Goal: Information Seeking & Learning: Learn about a topic

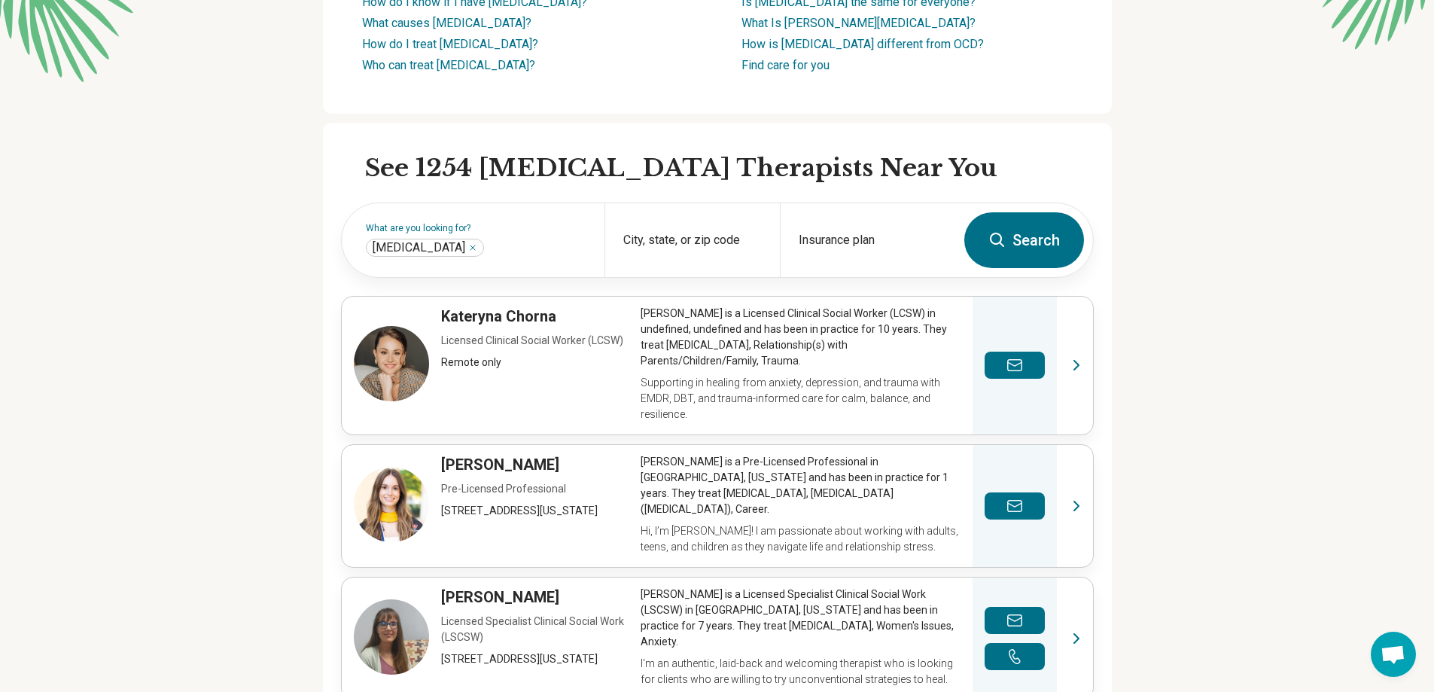
scroll to position [368, 0]
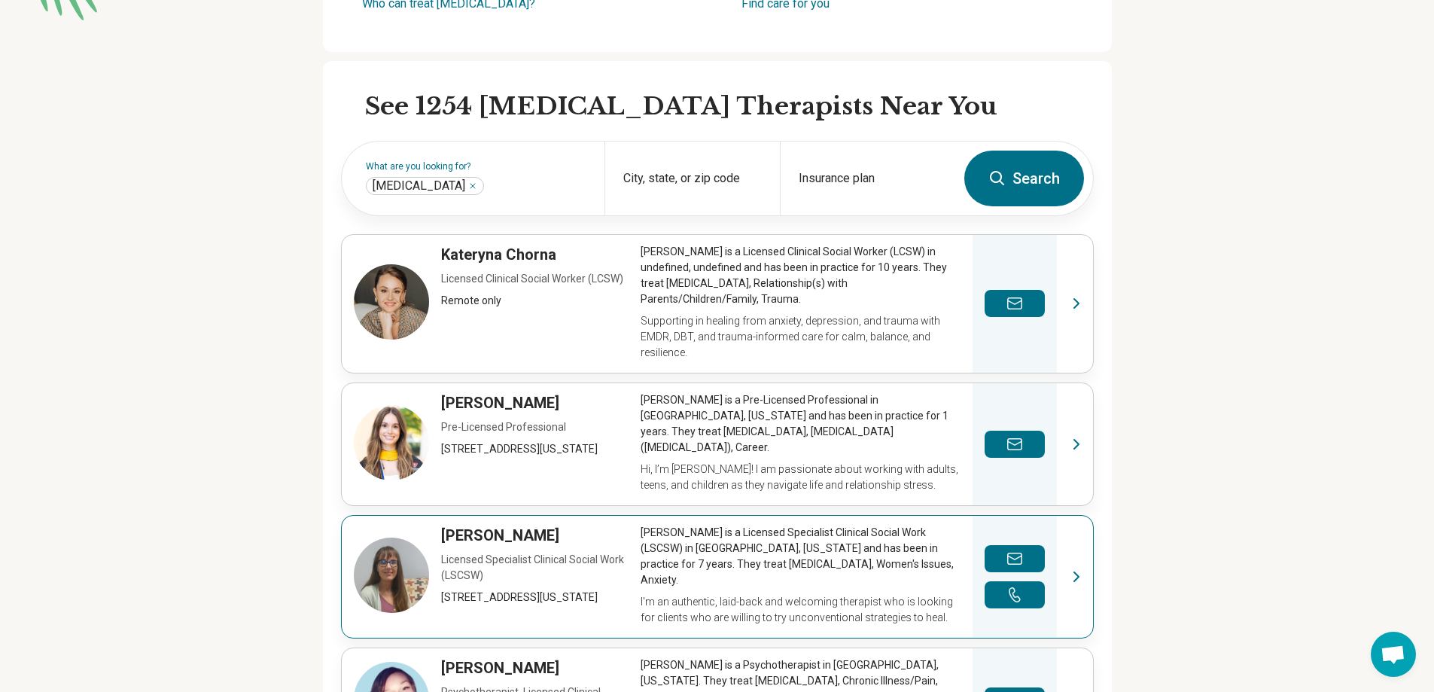
click at [802, 574] on link "View profile" at bounding box center [717, 576] width 751 height 122
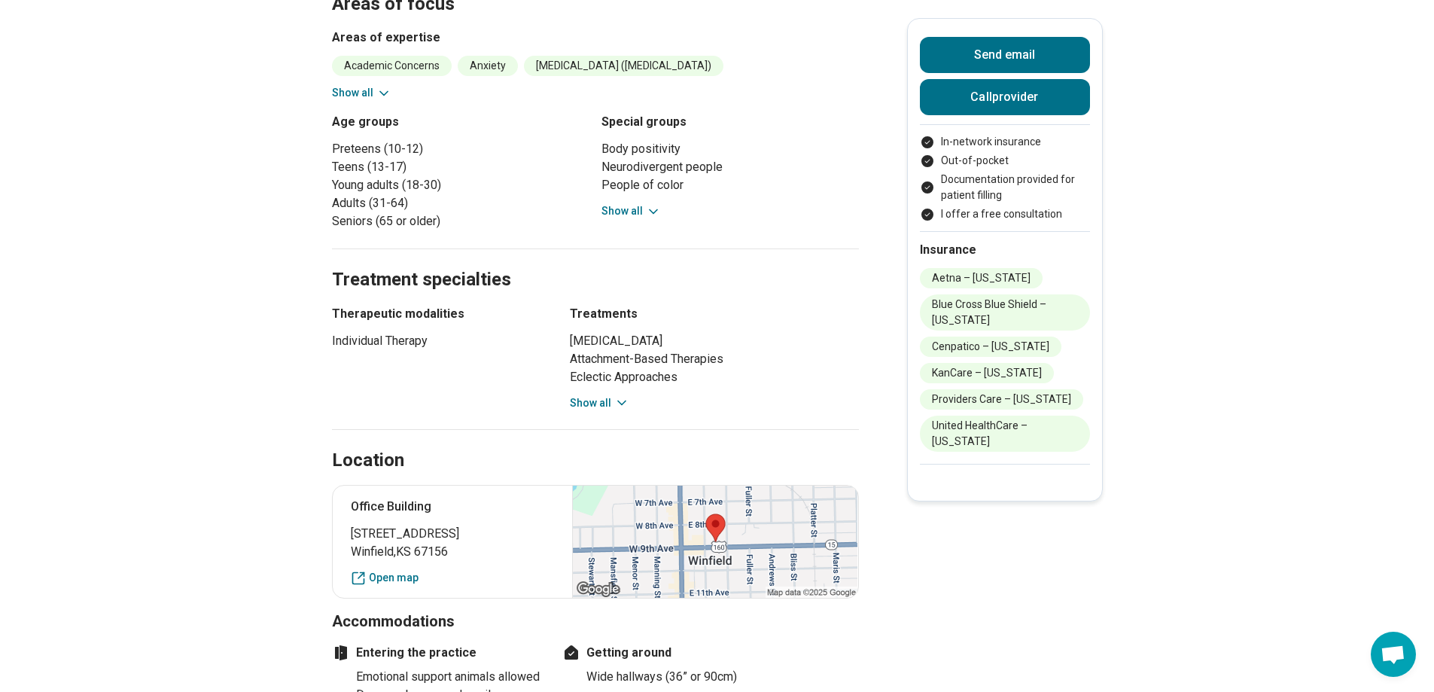
scroll to position [876, 0]
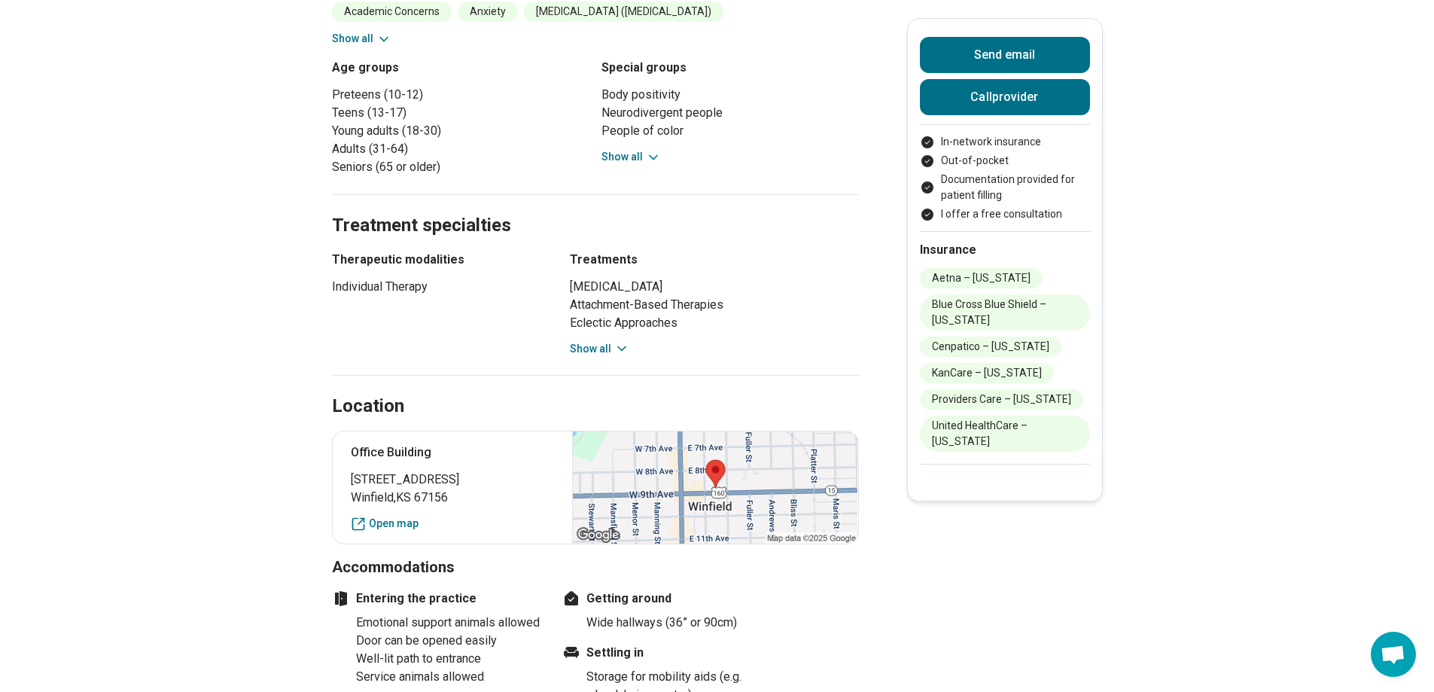
click at [597, 348] on button "Show all" at bounding box center [599, 349] width 59 height 16
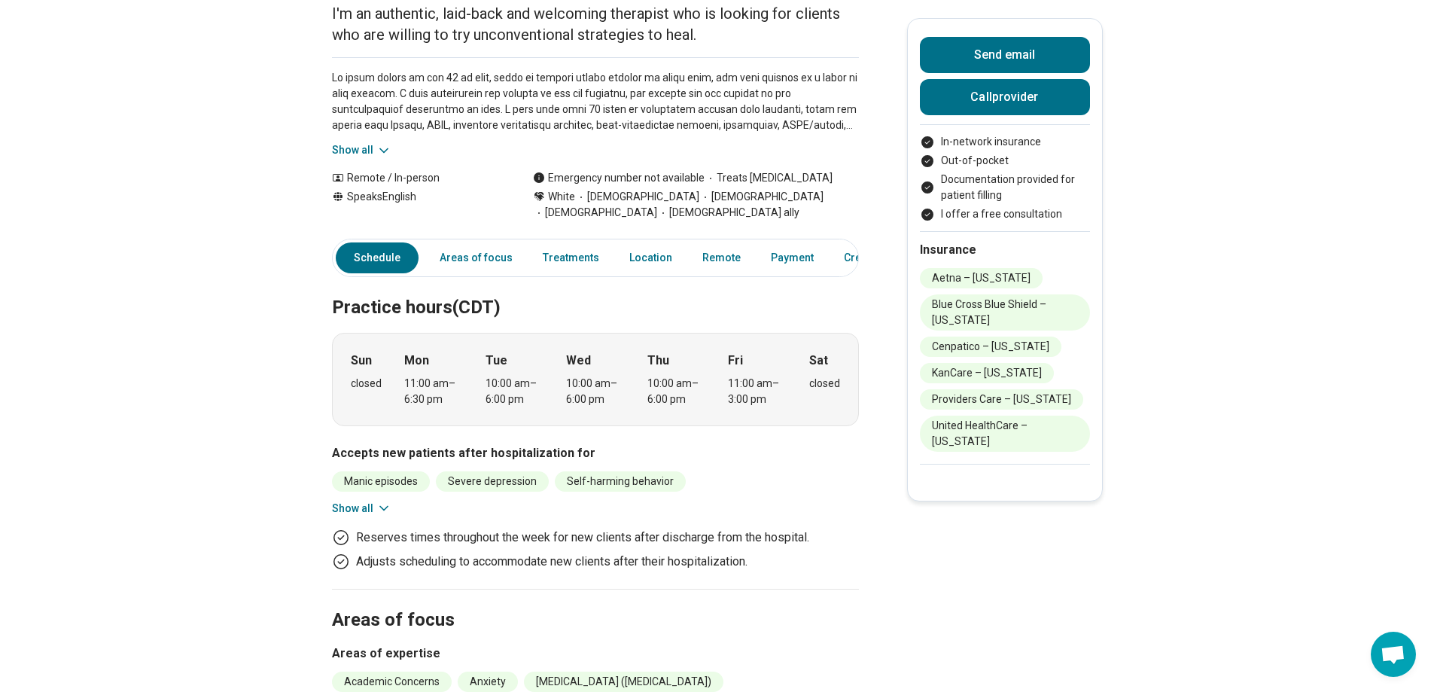
scroll to position [199, 0]
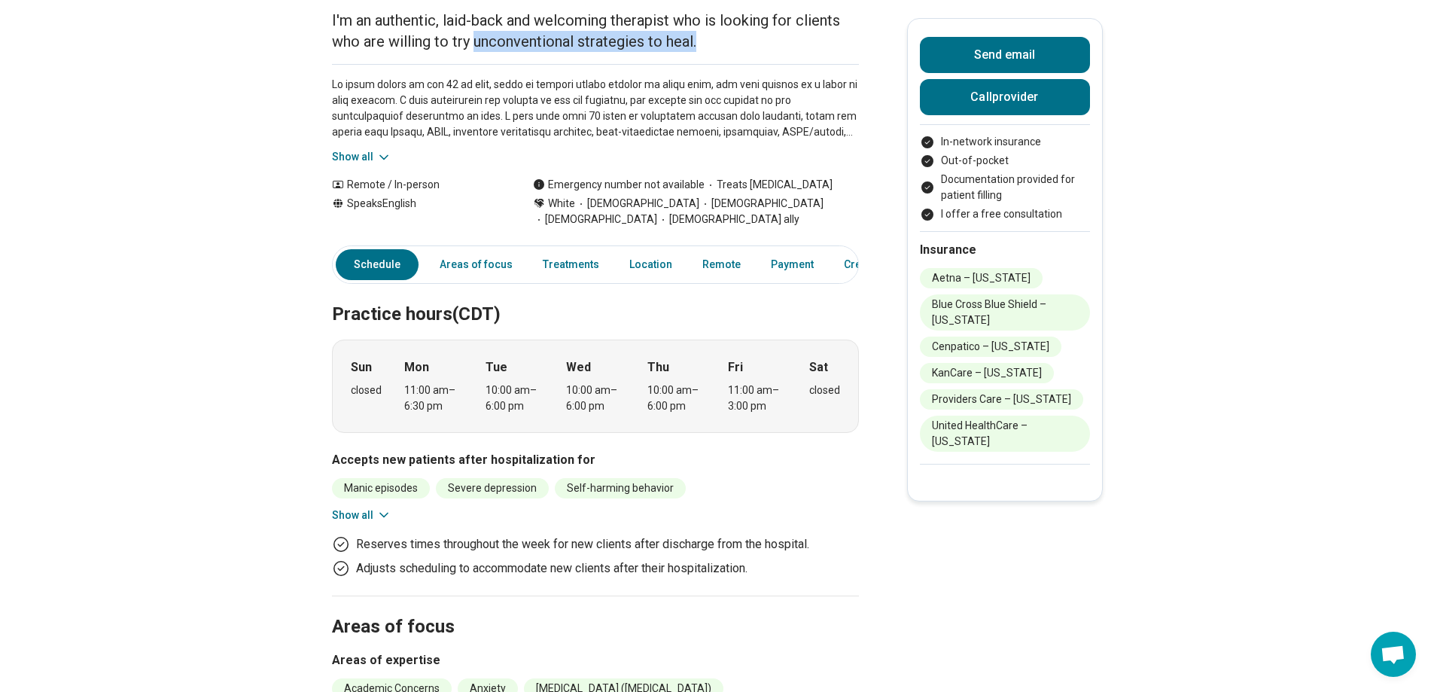
drag, startPoint x: 480, startPoint y: 44, endPoint x: 707, endPoint y: 49, distance: 227.3
click at [707, 49] on p "I'm an authentic, laid-back and welcoming therapist who is looking for clients …" at bounding box center [595, 31] width 527 height 42
click at [512, 49] on p "I'm an authentic, laid-back and welcoming therapist who is looking for clients …" at bounding box center [595, 31] width 527 height 42
drag, startPoint x: 396, startPoint y: 42, endPoint x: 701, endPoint y: 42, distance: 305.5
click at [701, 42] on p "I'm an authentic, laid-back and welcoming therapist who is looking for clients …" at bounding box center [595, 31] width 527 height 42
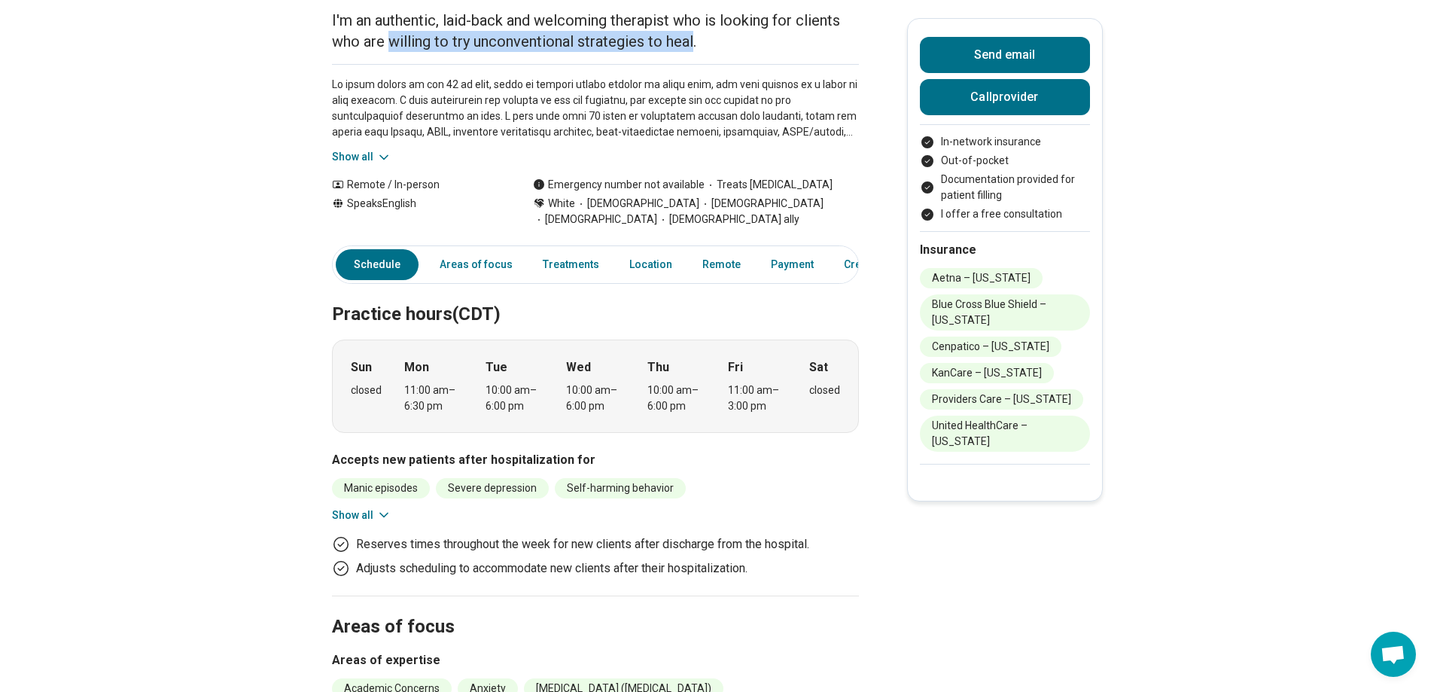
click at [607, 39] on p "I'm an authentic, laid-back and welcoming therapist who is looking for clients …" at bounding box center [595, 31] width 527 height 42
drag, startPoint x: 479, startPoint y: 42, endPoint x: 701, endPoint y: 46, distance: 221.3
click at [701, 46] on p "I'm an authentic, laid-back and welcoming therapist who is looking for clients …" at bounding box center [595, 31] width 527 height 42
drag, startPoint x: 403, startPoint y: 39, endPoint x: 705, endPoint y: 36, distance: 302.5
click at [705, 36] on p "I'm an authentic, laid-back and welcoming therapist who is looking for clients …" at bounding box center [595, 31] width 527 height 42
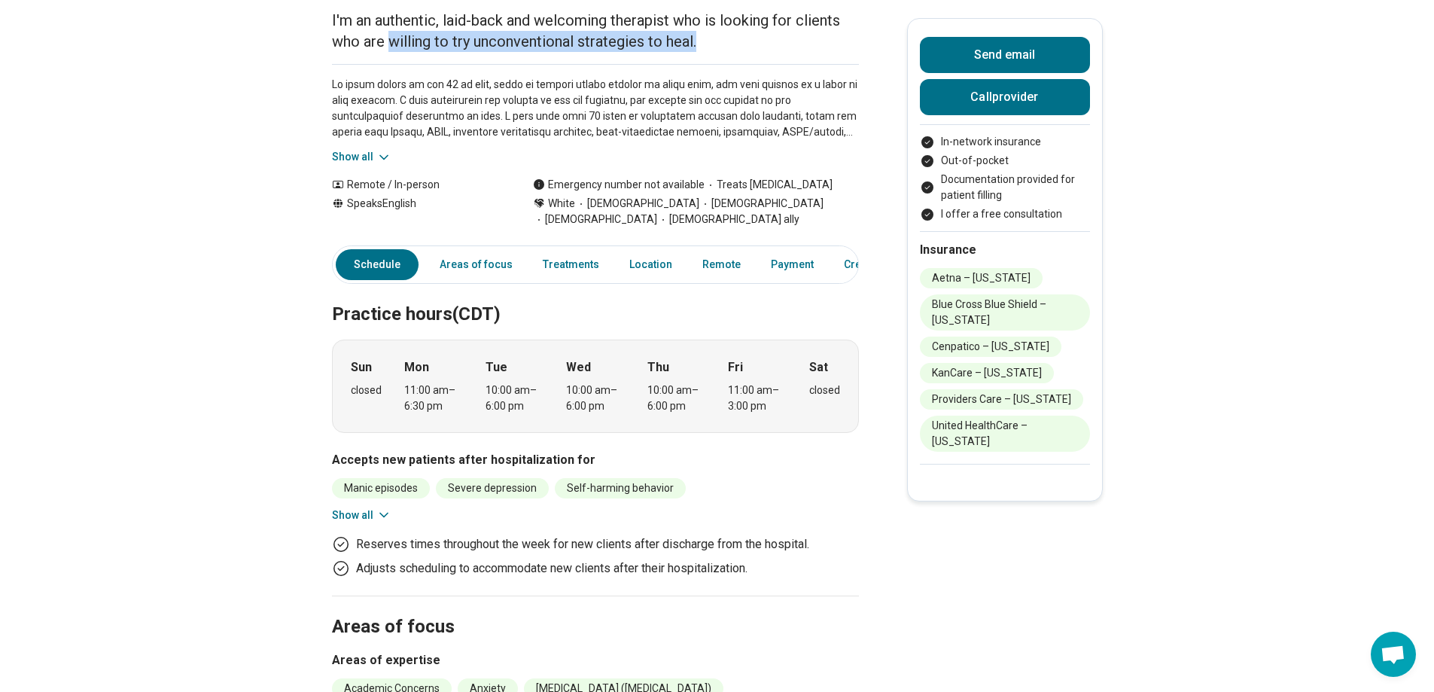
copy p "willing to try unconventional strategies to heal."
click at [750, 26] on p "I'm an authentic, laid-back and welcoming therapist who is looking for clients …" at bounding box center [595, 31] width 527 height 42
